Goal: Navigation & Orientation: Find specific page/section

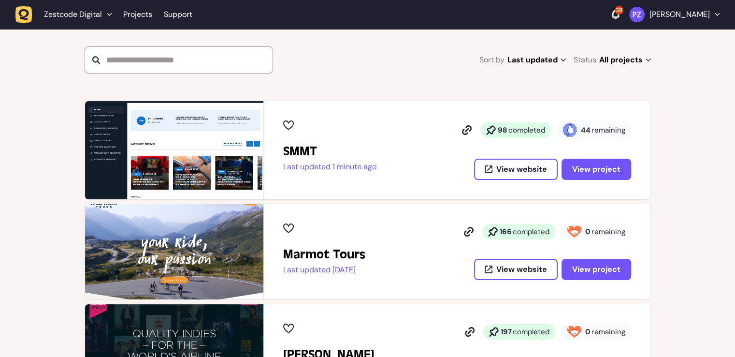
scroll to position [97, 0]
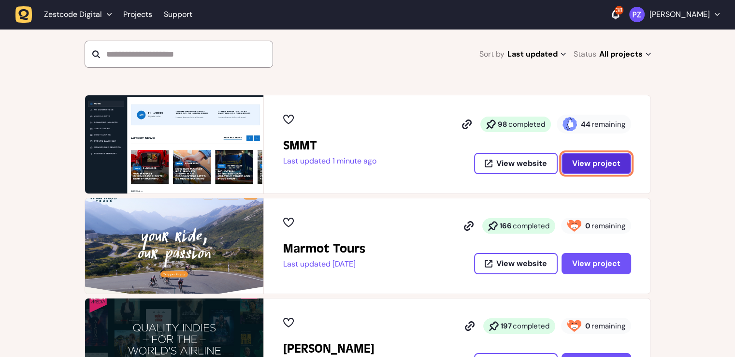
click at [596, 162] on span "View project" at bounding box center [596, 164] width 48 height 8
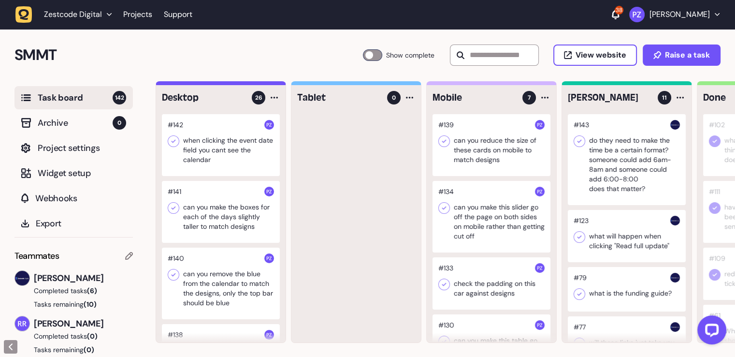
click at [242, 143] on div at bounding box center [221, 145] width 118 height 62
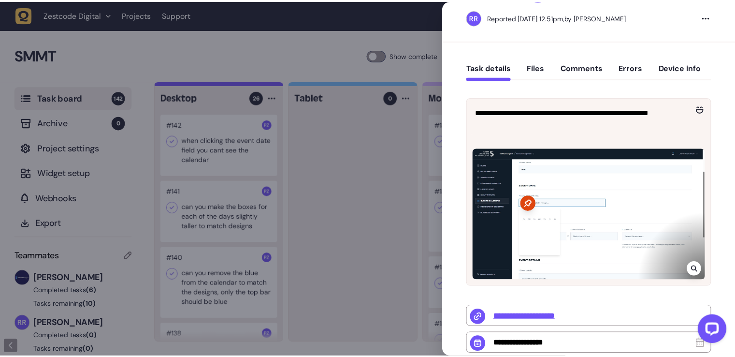
scroll to position [97, 0]
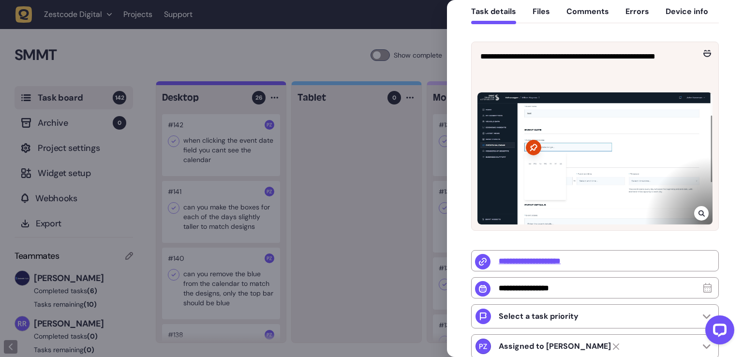
click at [374, 205] on div at bounding box center [371, 178] width 743 height 357
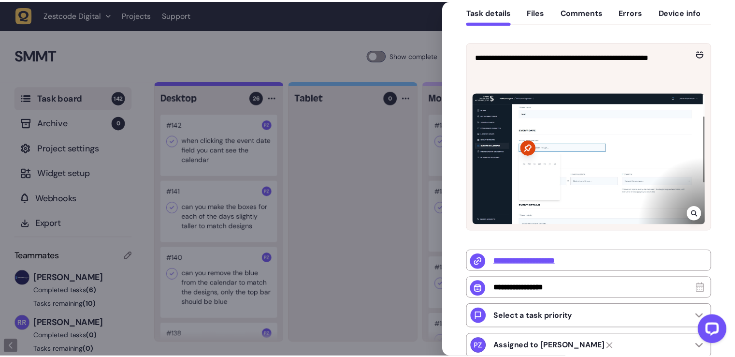
scroll to position [8, 0]
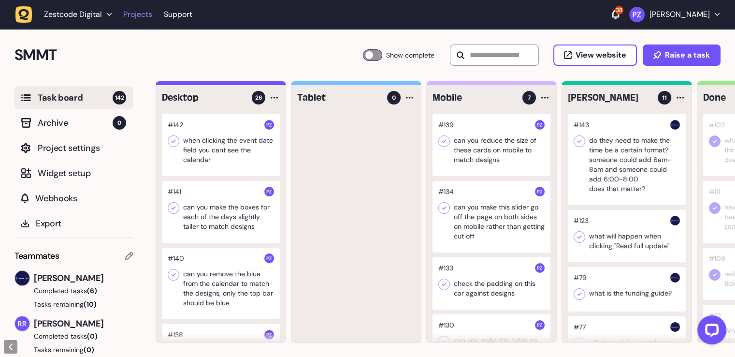
click at [130, 15] on link "Projects" at bounding box center [137, 14] width 29 height 17
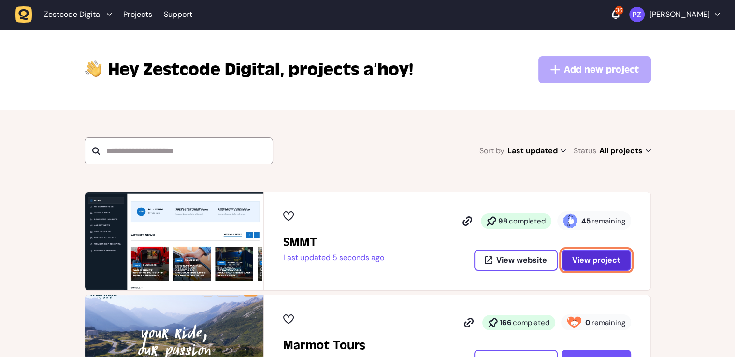
click at [604, 262] on span "View project" at bounding box center [596, 260] width 48 height 8
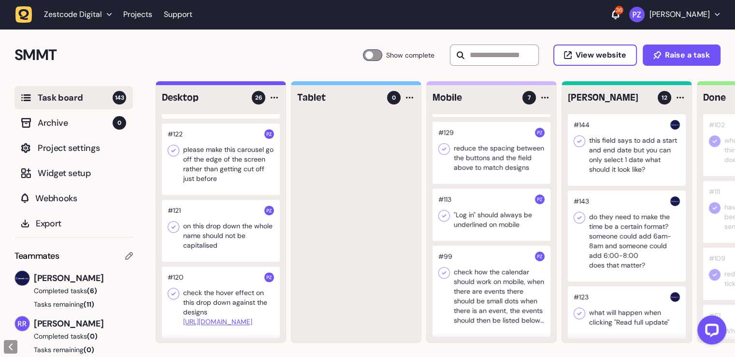
scroll to position [821, 0]
